Goal: Information Seeking & Learning: Learn about a topic

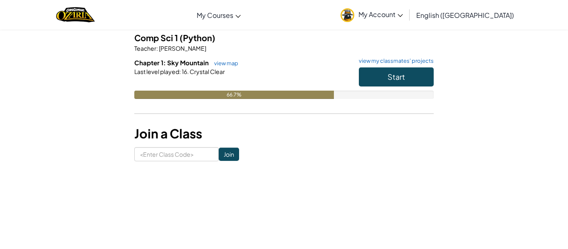
scroll to position [67, 0]
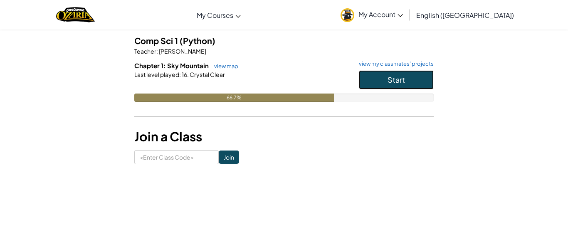
click at [413, 70] on button "Start" at bounding box center [396, 79] width 75 height 19
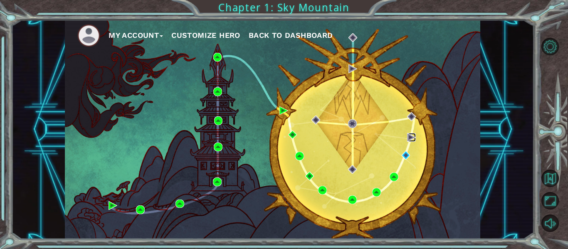
click at [412, 139] on img at bounding box center [411, 137] width 9 height 9
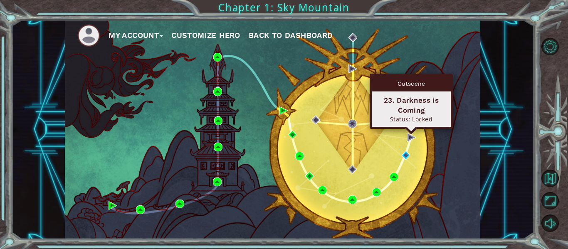
click at [434, 146] on div "My Account Customize Hero Back to Dashboard" at bounding box center [273, 129] width 416 height 219
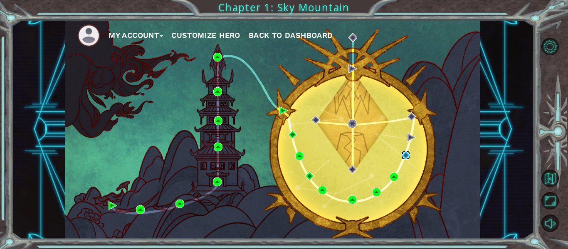
click at [403, 155] on img at bounding box center [406, 155] width 9 height 9
